Goal: Information Seeking & Learning: Check status

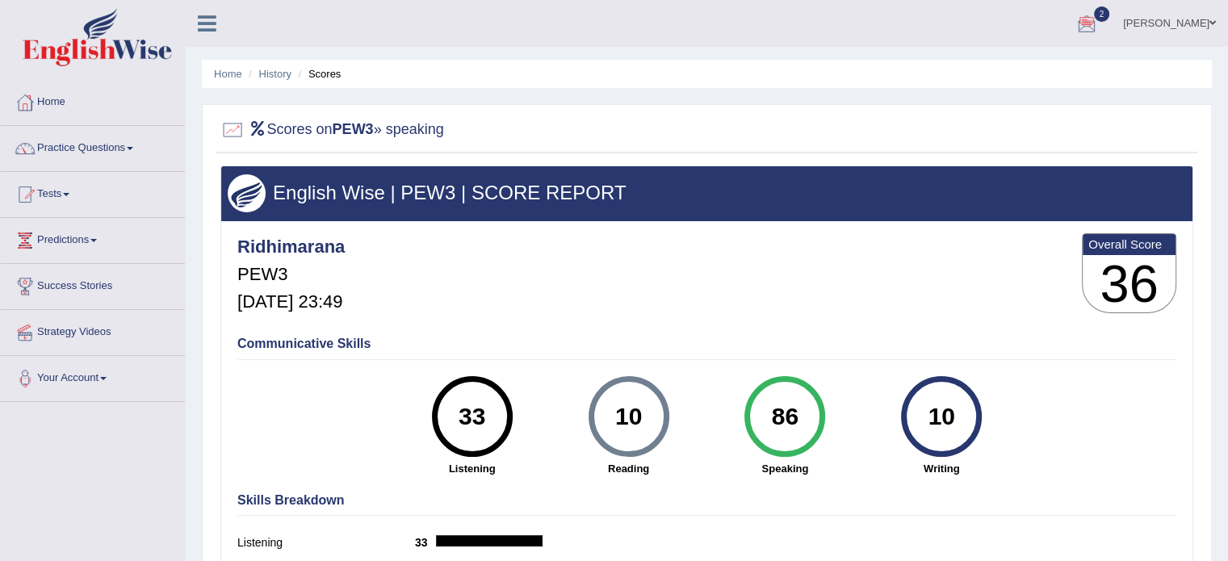
click at [316, 73] on li "Scores" at bounding box center [318, 73] width 47 height 15
click at [328, 83] on ul "Home History Scores" at bounding box center [707, 74] width 1010 height 28
click at [328, 78] on li "Scores" at bounding box center [318, 73] width 47 height 15
click at [271, 73] on link "History" at bounding box center [275, 74] width 32 height 12
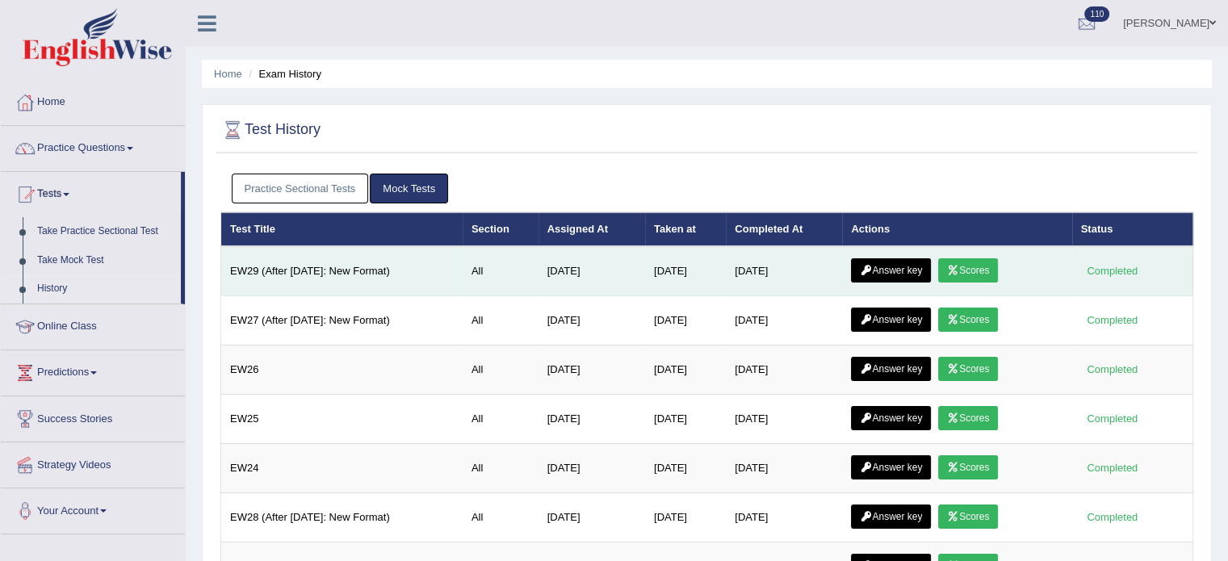
click at [908, 271] on link "Answer key" at bounding box center [891, 270] width 80 height 24
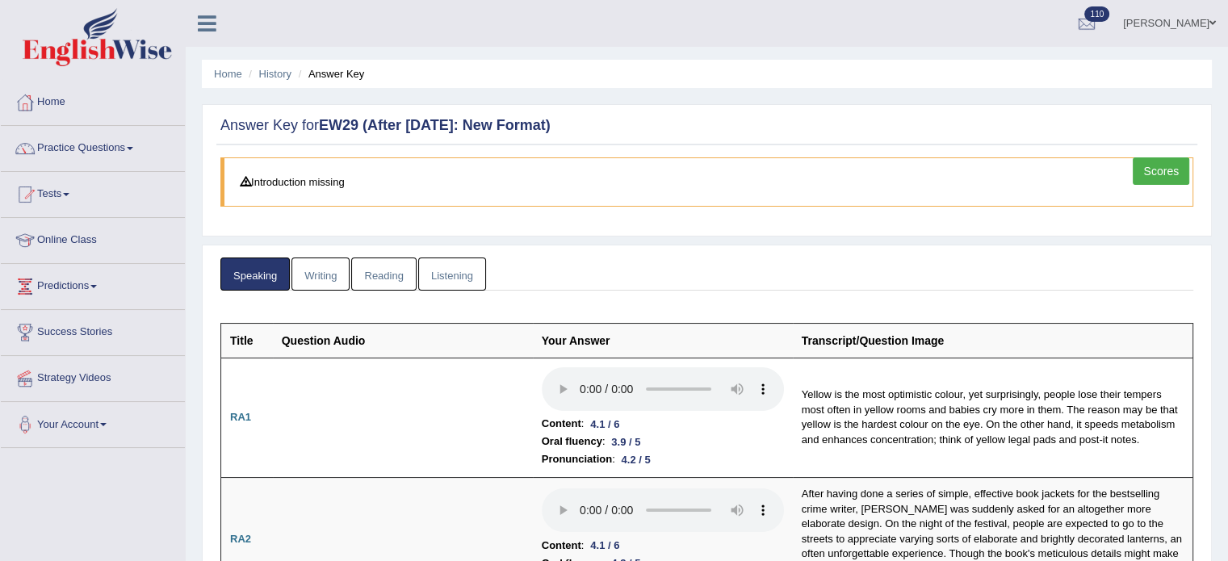
drag, startPoint x: 1239, startPoint y: 70, endPoint x: 1237, endPoint y: -98, distance: 168.0
click at [1227, 0] on html "Toggle navigation Home Practice Questions Speaking Practice Read Aloud Repeat S…" at bounding box center [614, 280] width 1228 height 561
click at [68, 189] on link "Tests" at bounding box center [93, 192] width 184 height 40
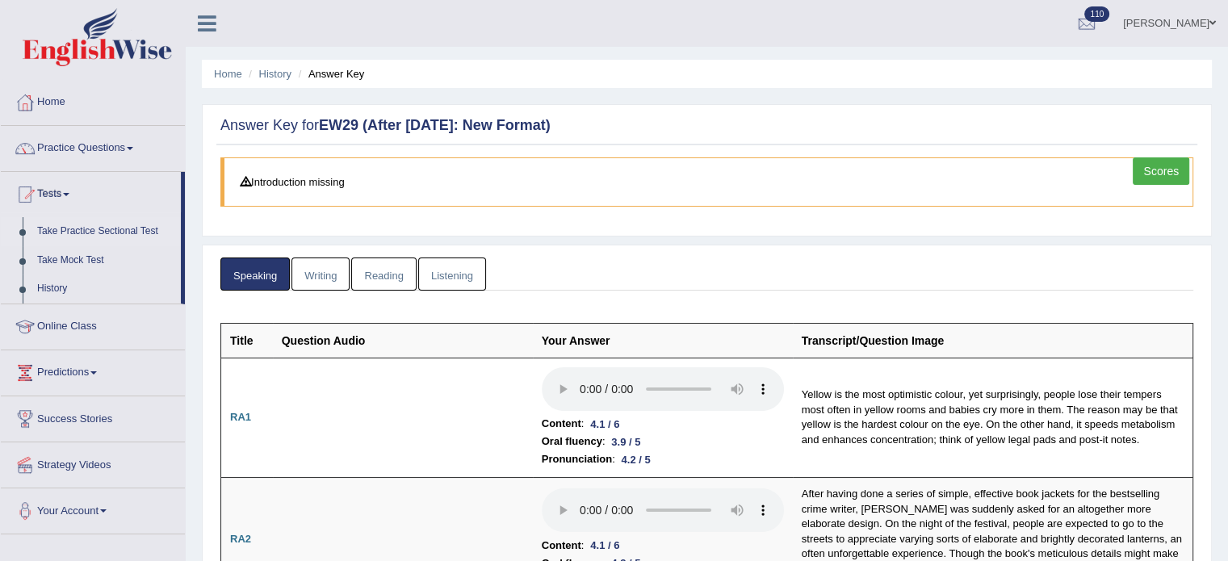
click at [94, 229] on link "Take Practice Sectional Test" at bounding box center [105, 231] width 151 height 29
